Goal: Information Seeking & Learning: Learn about a topic

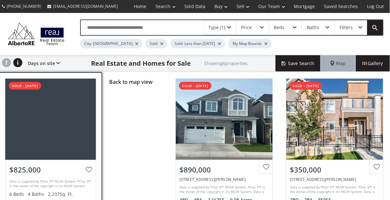
click at [55, 128] on div at bounding box center [52, 118] width 90 height 81
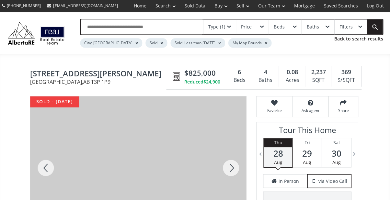
click at [231, 171] on div at bounding box center [231, 168] width 31 height 143
click at [230, 169] on div at bounding box center [231, 168] width 31 height 143
click at [228, 166] on div at bounding box center [231, 168] width 31 height 143
click at [229, 167] on div at bounding box center [231, 168] width 31 height 143
click at [230, 165] on div at bounding box center [231, 168] width 31 height 143
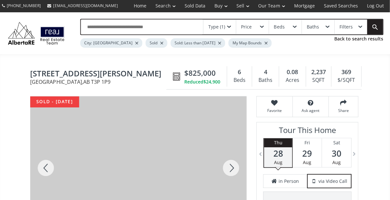
click at [230, 164] on div at bounding box center [231, 168] width 31 height 143
click at [46, 171] on div at bounding box center [46, 168] width 31 height 143
click at [232, 170] on div at bounding box center [231, 168] width 31 height 143
click at [233, 171] on div at bounding box center [231, 168] width 31 height 143
click at [233, 169] on div at bounding box center [231, 168] width 31 height 143
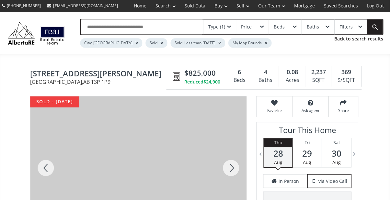
click at [230, 169] on div at bounding box center [231, 168] width 31 height 143
click at [233, 165] on div at bounding box center [231, 168] width 31 height 143
click at [233, 162] on div at bounding box center [231, 168] width 31 height 143
click at [232, 169] on div at bounding box center [231, 168] width 31 height 143
click at [230, 169] on div at bounding box center [231, 168] width 31 height 143
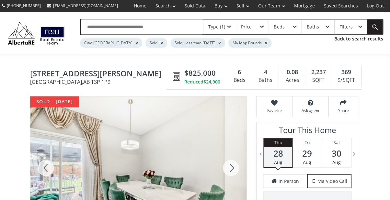
click at [229, 161] on div at bounding box center [231, 168] width 31 height 143
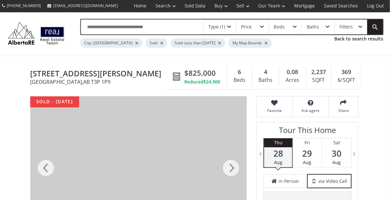
click at [228, 161] on div at bounding box center [231, 168] width 31 height 143
click at [227, 162] on div at bounding box center [231, 168] width 31 height 143
click at [226, 163] on div at bounding box center [231, 168] width 31 height 143
click at [226, 165] on div at bounding box center [231, 168] width 31 height 143
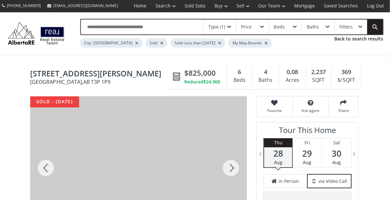
click at [229, 164] on div at bounding box center [231, 168] width 31 height 143
click at [229, 165] on div at bounding box center [231, 168] width 31 height 143
click at [227, 166] on div at bounding box center [231, 168] width 31 height 143
click at [225, 165] on div at bounding box center [231, 168] width 31 height 143
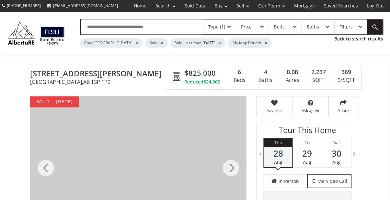
click at [226, 166] on div at bounding box center [231, 168] width 31 height 143
click at [227, 165] on div at bounding box center [231, 168] width 31 height 143
click at [229, 165] on div at bounding box center [231, 168] width 31 height 143
click at [225, 167] on div at bounding box center [231, 168] width 31 height 143
click at [224, 167] on div at bounding box center [231, 168] width 31 height 143
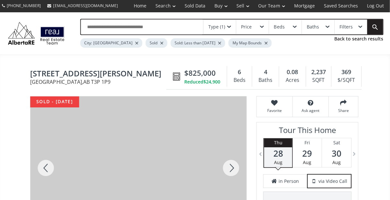
click at [225, 167] on div at bounding box center [231, 168] width 31 height 143
click at [230, 163] on div at bounding box center [231, 168] width 31 height 143
click at [228, 163] on div at bounding box center [231, 168] width 31 height 143
click at [227, 163] on div at bounding box center [231, 168] width 31 height 143
click at [229, 162] on div at bounding box center [231, 168] width 31 height 143
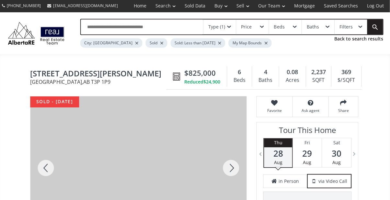
click at [226, 165] on div at bounding box center [231, 168] width 31 height 143
click at [223, 166] on div at bounding box center [231, 168] width 31 height 143
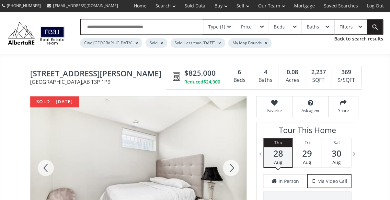
click at [229, 164] on div at bounding box center [231, 168] width 31 height 143
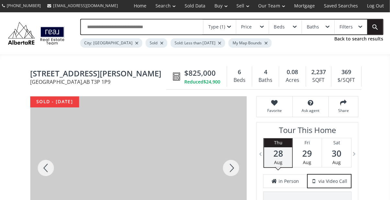
click at [229, 166] on div at bounding box center [231, 168] width 31 height 143
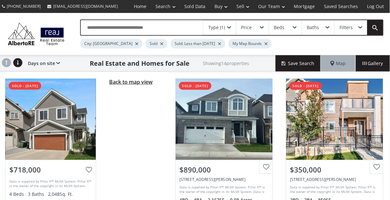
click at [141, 81] on span "Back to map view" at bounding box center [131, 81] width 43 height 7
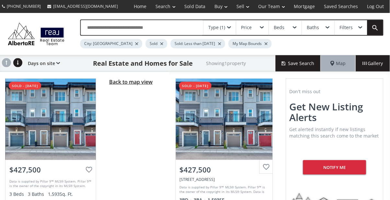
click at [135, 83] on span "Back to map view" at bounding box center [131, 81] width 43 height 7
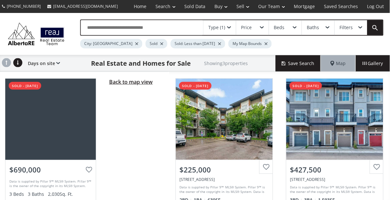
click at [139, 84] on span "Back to map view" at bounding box center [131, 81] width 43 height 7
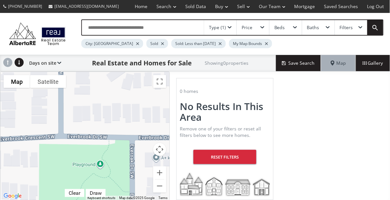
click at [229, 28] on span at bounding box center [230, 27] width 4 height 3
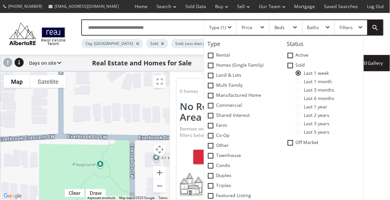
click at [298, 132] on span at bounding box center [298, 132] width 5 height 5
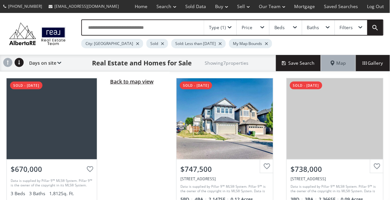
click at [140, 82] on span "Back to map view" at bounding box center [131, 81] width 43 height 7
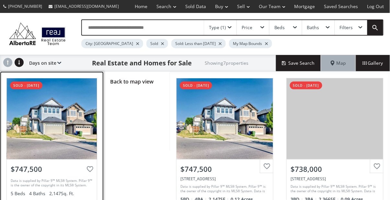
click at [57, 123] on div at bounding box center [52, 118] width 90 height 81
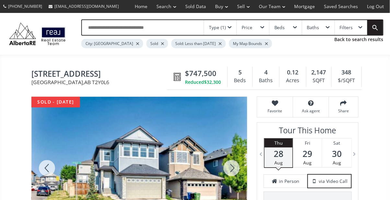
click at [231, 171] on div at bounding box center [231, 168] width 31 height 143
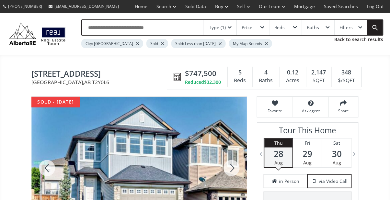
click at [230, 163] on div at bounding box center [231, 168] width 31 height 143
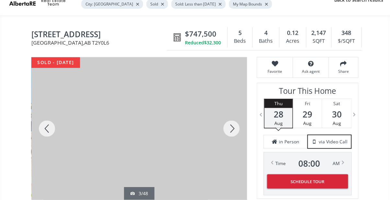
scroll to position [41, 0]
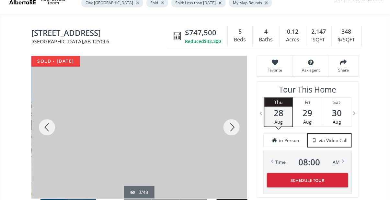
click at [235, 125] on div at bounding box center [231, 127] width 31 height 143
click at [234, 127] on div at bounding box center [231, 127] width 31 height 143
click at [235, 126] on div at bounding box center [231, 127] width 31 height 143
click at [233, 127] on div at bounding box center [231, 127] width 31 height 143
click at [231, 125] on div at bounding box center [231, 127] width 31 height 143
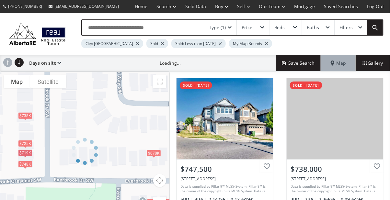
click at [26, 115] on div at bounding box center [85, 152] width 170 height 160
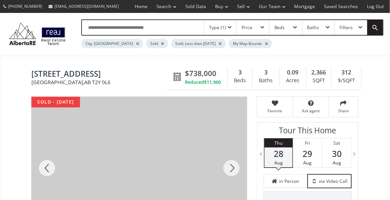
click at [233, 168] on div at bounding box center [231, 168] width 31 height 143
click at [230, 168] on div at bounding box center [231, 168] width 31 height 143
click at [228, 170] on div at bounding box center [231, 168] width 31 height 143
click at [228, 171] on div at bounding box center [231, 168] width 31 height 143
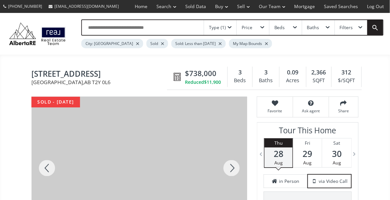
click at [227, 171] on div at bounding box center [231, 168] width 31 height 143
click at [228, 171] on div at bounding box center [231, 168] width 31 height 143
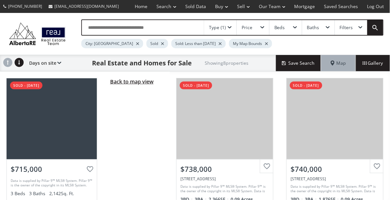
click at [142, 82] on span "Back to map view" at bounding box center [131, 81] width 43 height 7
click at [134, 82] on span "Back to map view" at bounding box center [131, 81] width 43 height 7
click at [142, 81] on span "Back to map view" at bounding box center [131, 81] width 43 height 7
click at [145, 83] on span "Back to map view" at bounding box center [131, 81] width 43 height 7
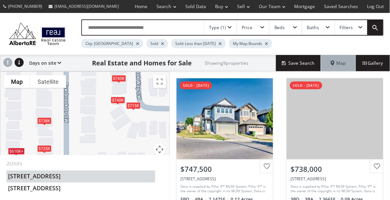
click at [82, 178] on li "[STREET_ADDRESS]" at bounding box center [80, 177] width 149 height 12
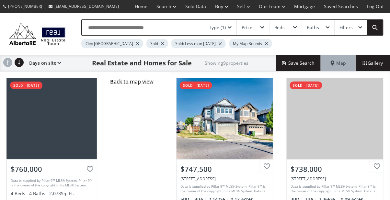
click at [142, 81] on span "Back to map view" at bounding box center [131, 81] width 43 height 7
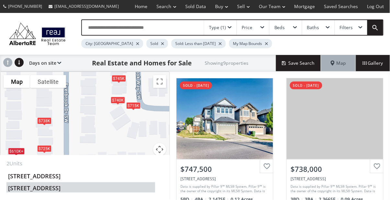
click at [62, 192] on li "[STREET_ADDRESS]" at bounding box center [80, 188] width 149 height 10
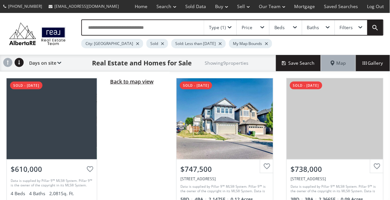
click at [136, 79] on span "Back to map view" at bounding box center [131, 81] width 43 height 7
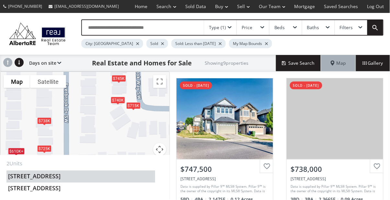
click at [64, 180] on li "[STREET_ADDRESS]" at bounding box center [80, 177] width 149 height 12
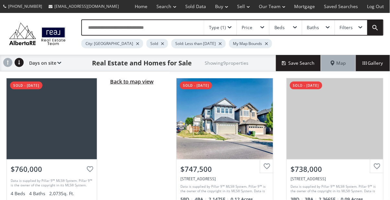
click at [136, 82] on span "Back to map view" at bounding box center [131, 81] width 43 height 7
click at [146, 84] on span "Back to map view" at bounding box center [131, 81] width 43 height 7
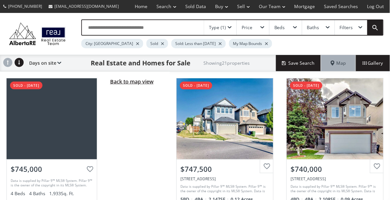
click at [130, 83] on span "Back to map view" at bounding box center [131, 81] width 43 height 7
click at [135, 83] on span "Back to map view" at bounding box center [131, 81] width 43 height 7
click at [134, 83] on span "Back to map view" at bounding box center [131, 81] width 43 height 7
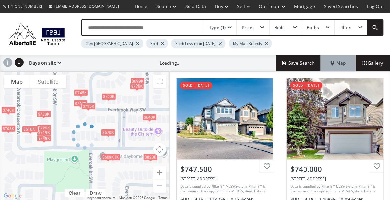
click at [110, 157] on div at bounding box center [85, 136] width 170 height 129
click at [111, 151] on div at bounding box center [85, 136] width 170 height 129
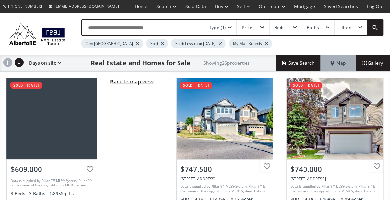
click at [140, 81] on span "Back to map view" at bounding box center [131, 81] width 43 height 7
